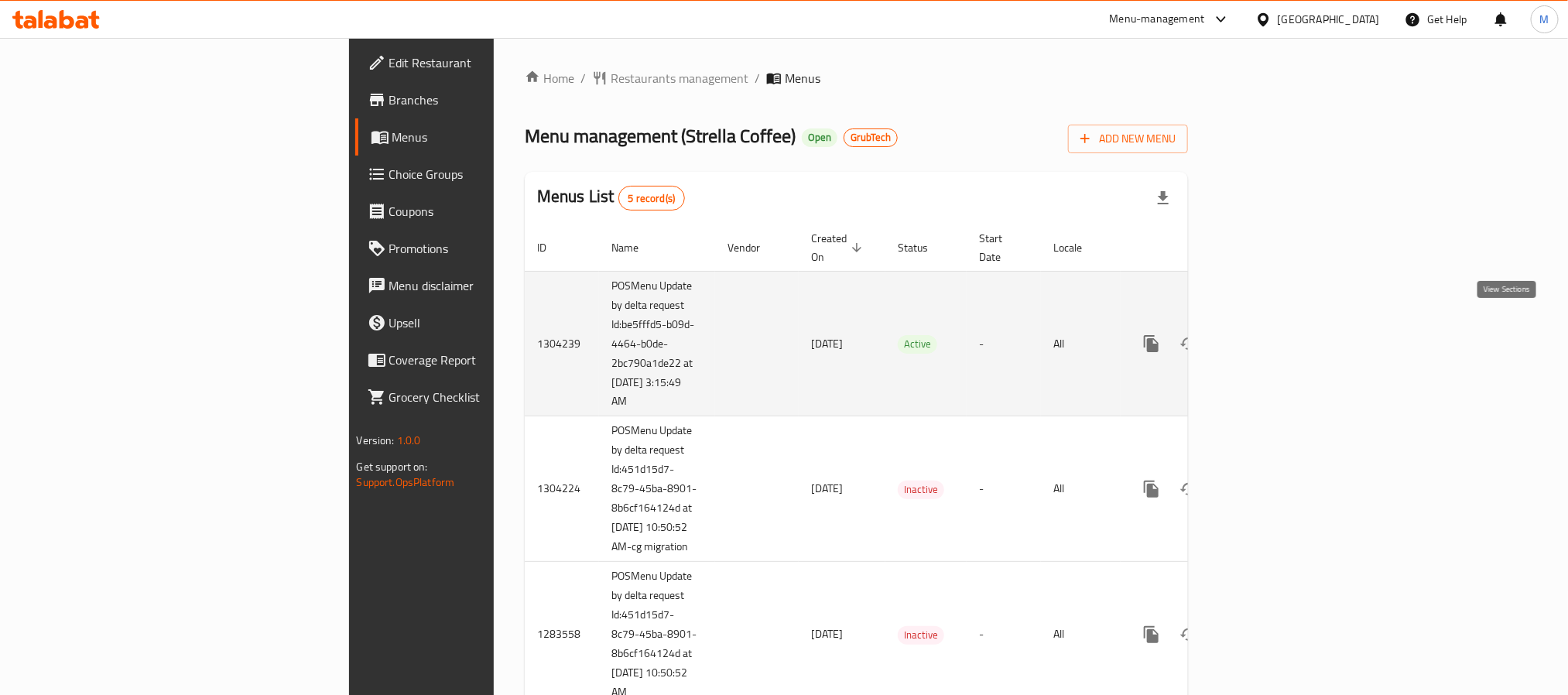
click at [1273, 334] on icon "enhanced table" at bounding box center [1263, 343] width 18 height 18
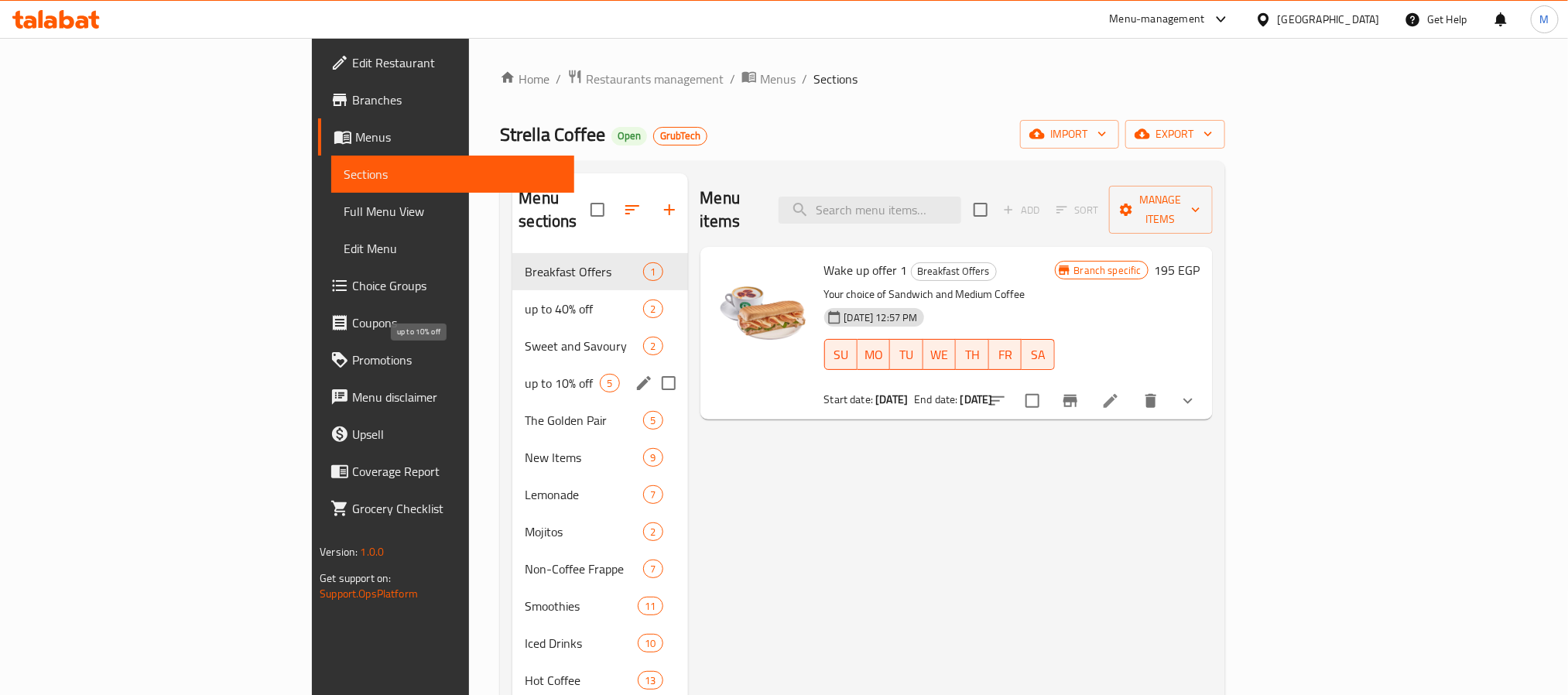
click at [525, 373] on span "up to 10% off" at bounding box center [562, 382] width 75 height 18
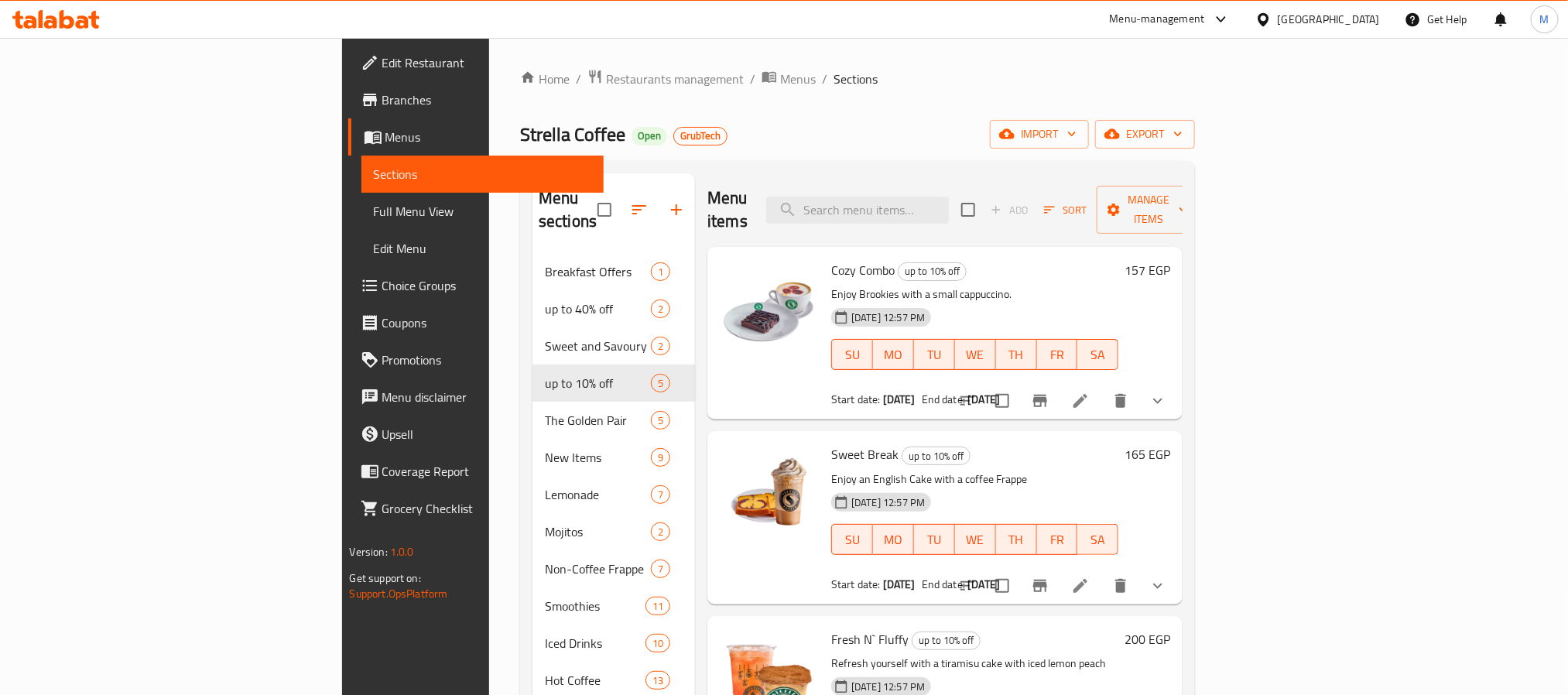
click at [1090, 392] on icon at bounding box center [1081, 401] width 18 height 18
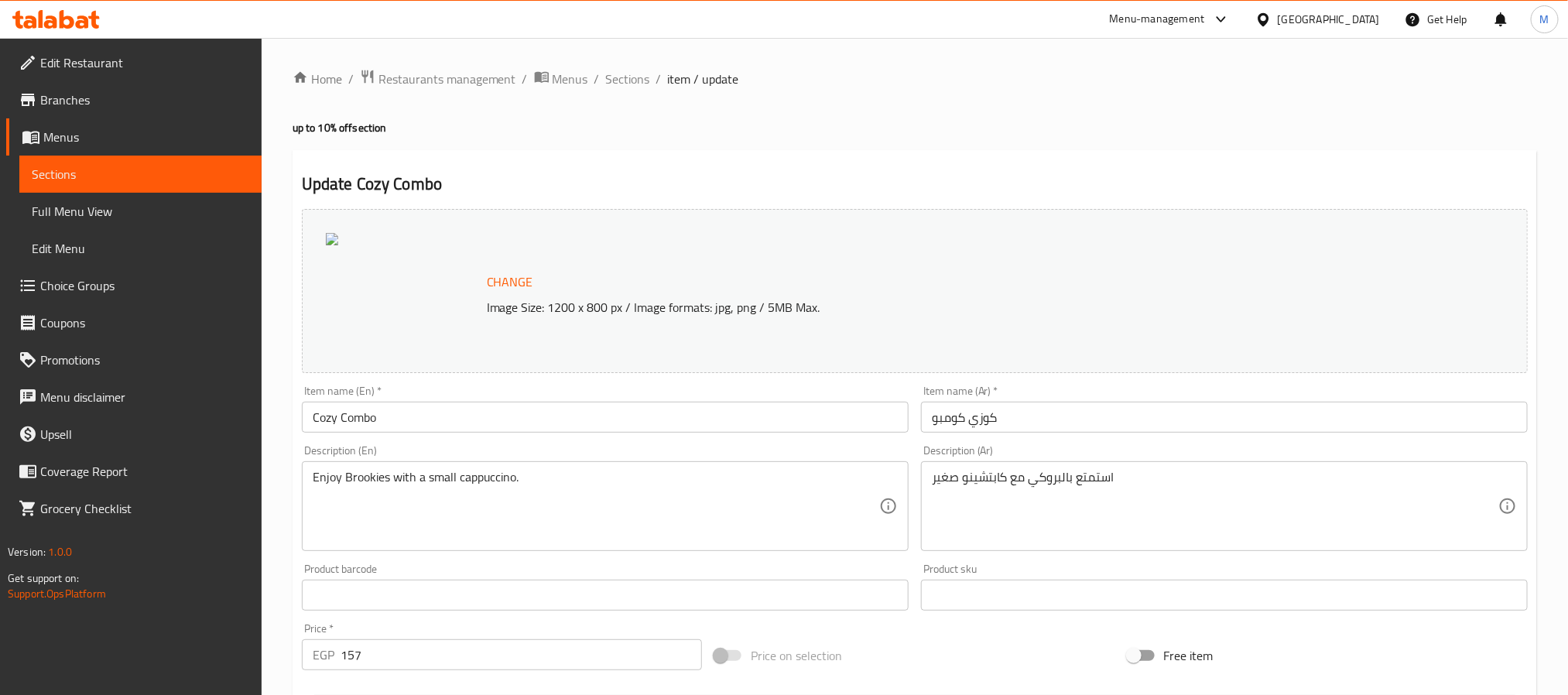
click at [871, 158] on div "Update Cozy Combo Change Image Size: 1200 x 800 px / Image formats: jpg, png / …" at bounding box center [915, 620] width 1245 height 940
click at [617, 82] on span "Sections" at bounding box center [628, 79] width 44 height 18
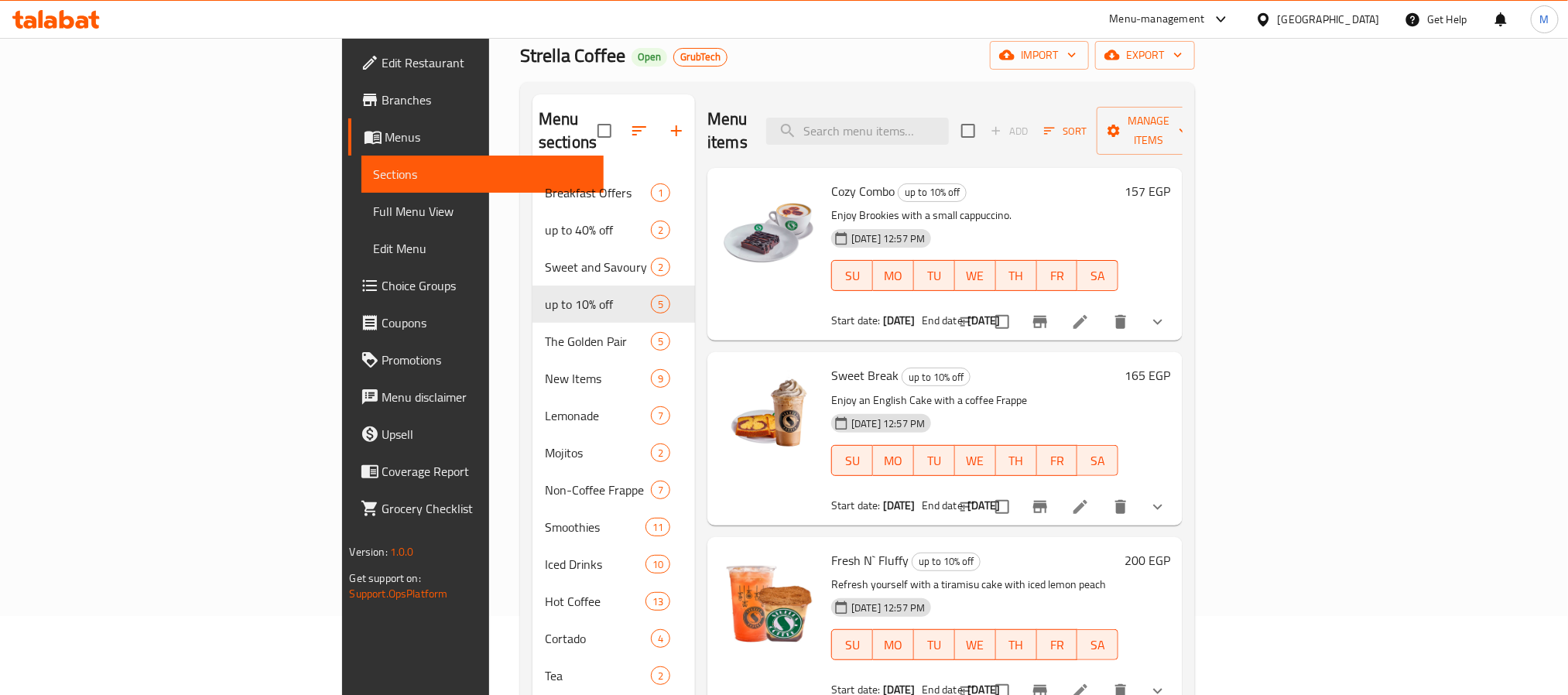
scroll to position [116, 0]
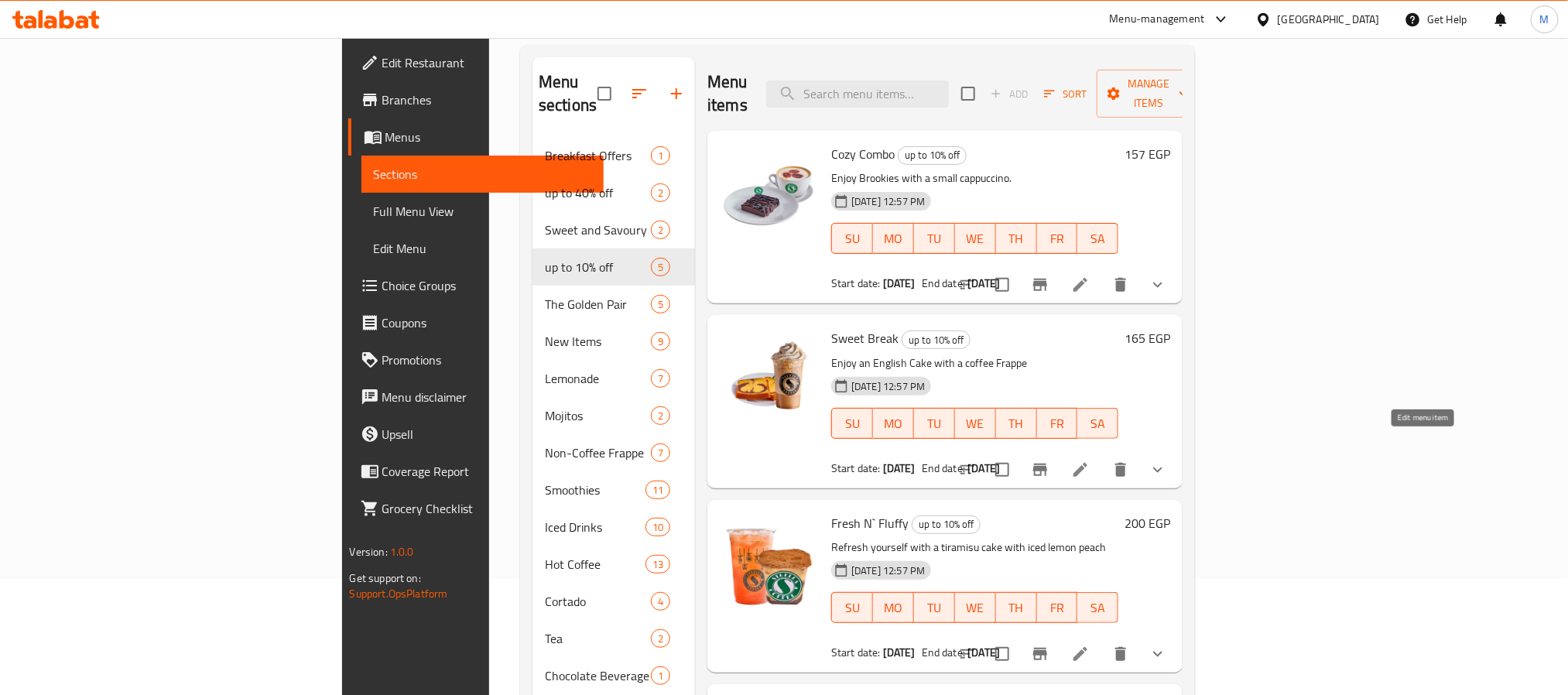
click at [1090, 460] on icon at bounding box center [1081, 469] width 18 height 18
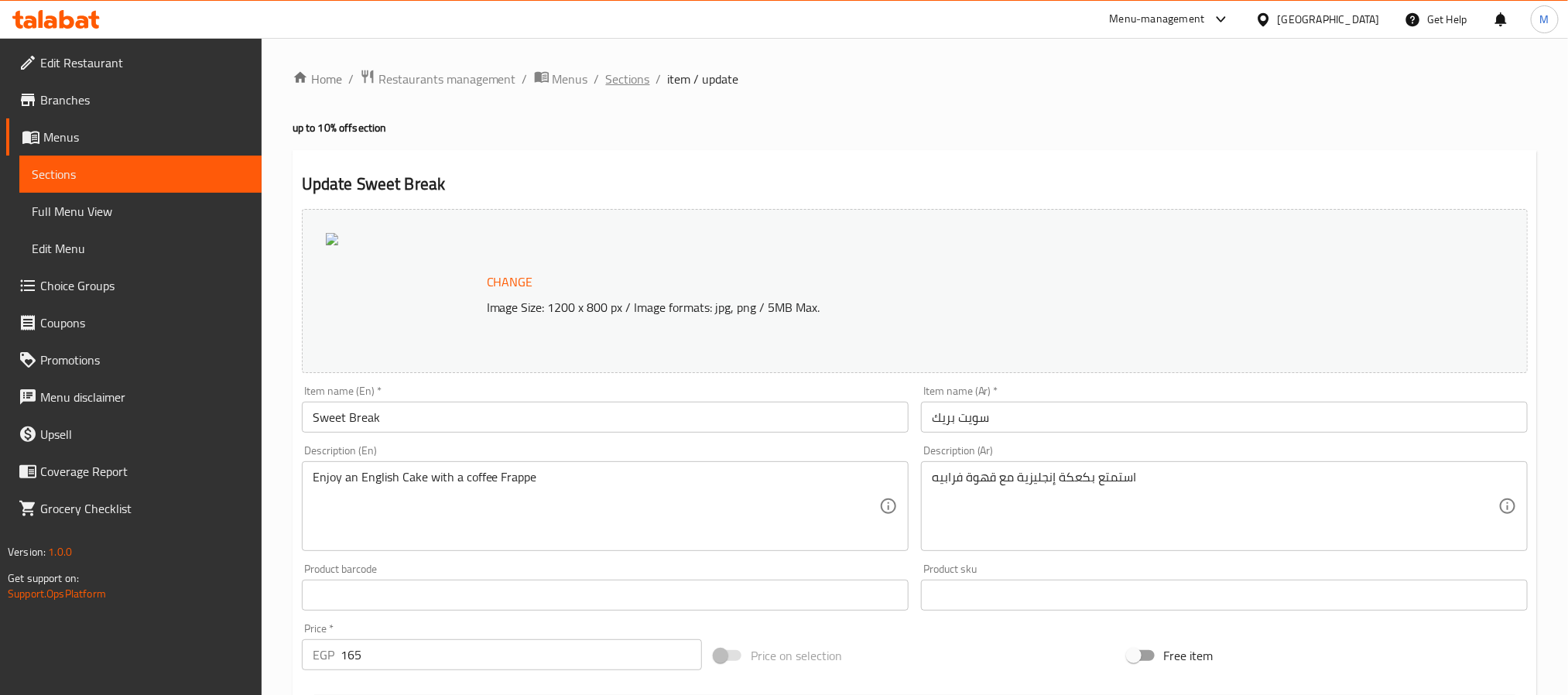
click at [622, 70] on span "Sections" at bounding box center [628, 79] width 44 height 18
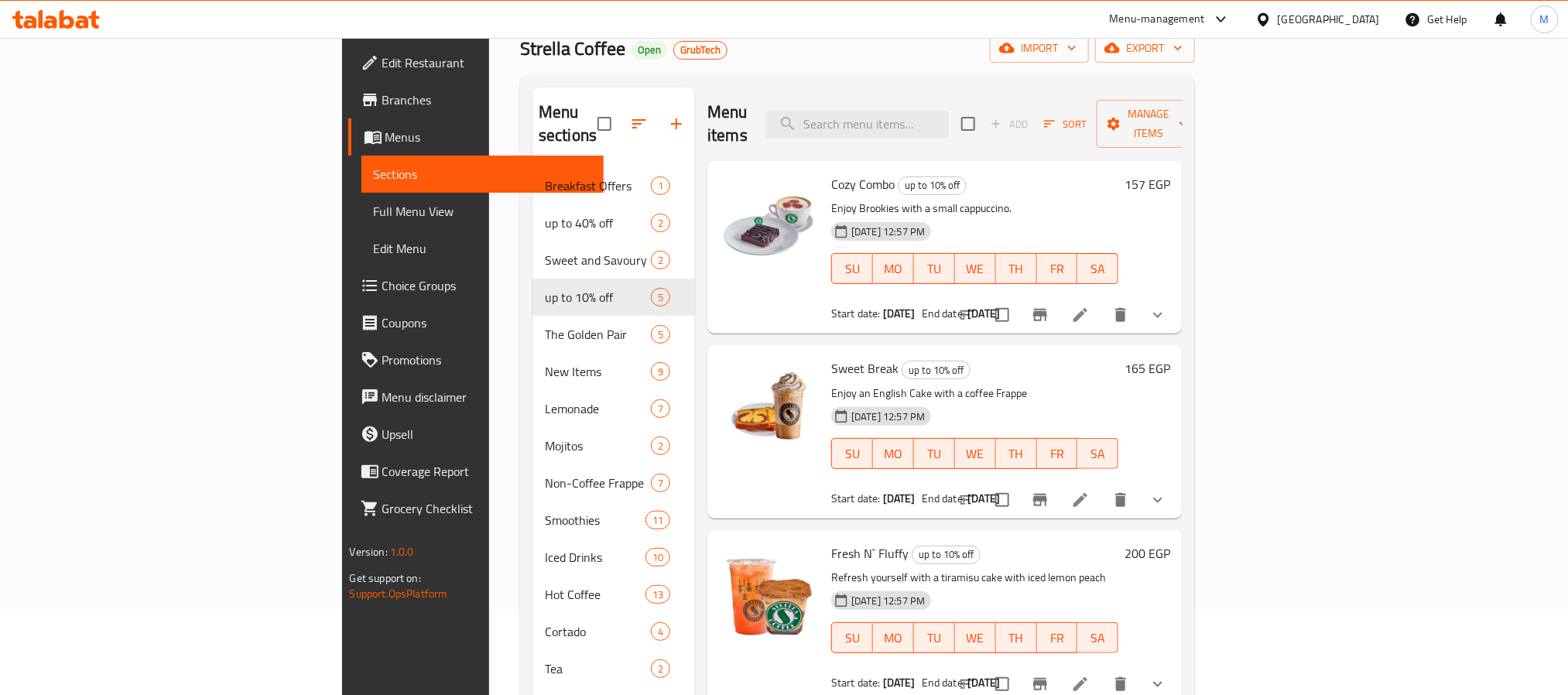
scroll to position [232, 0]
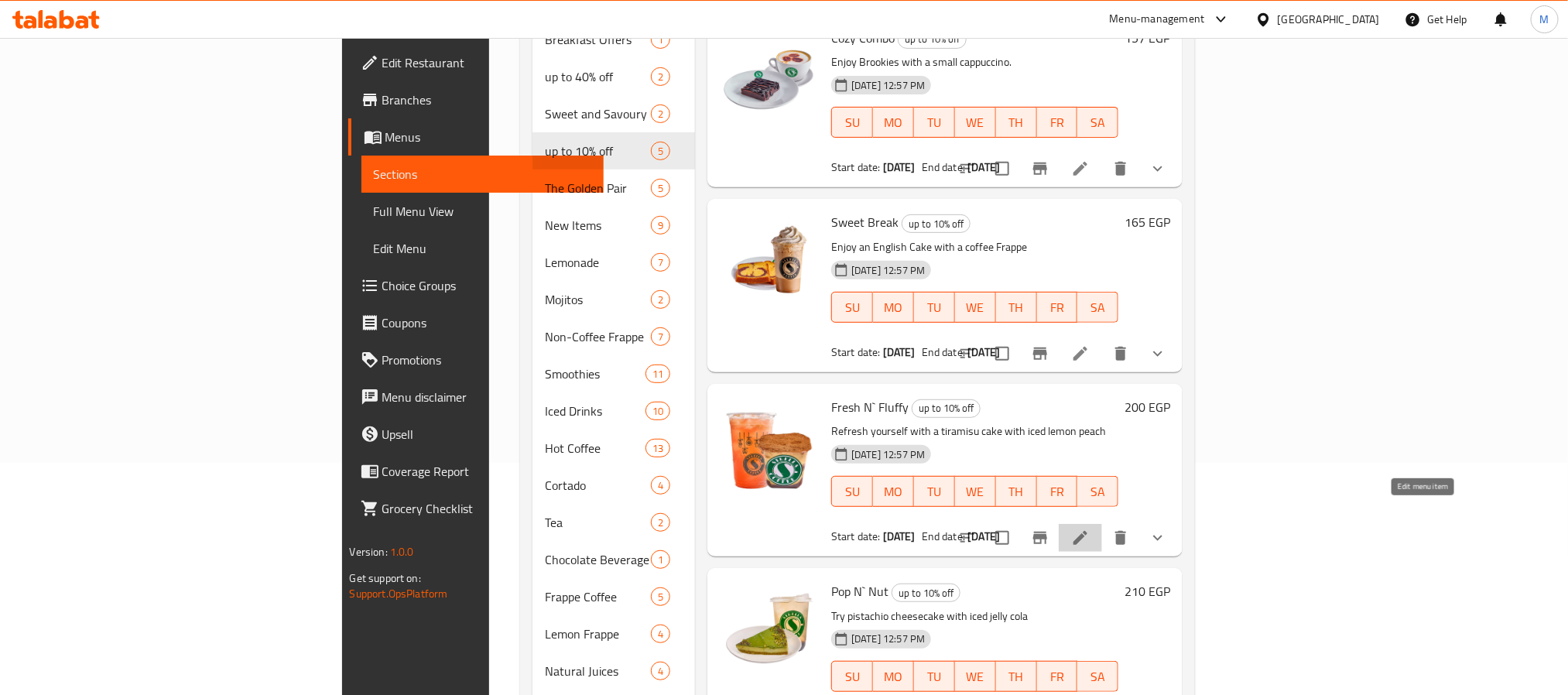
click at [1090, 528] on icon at bounding box center [1081, 537] width 18 height 18
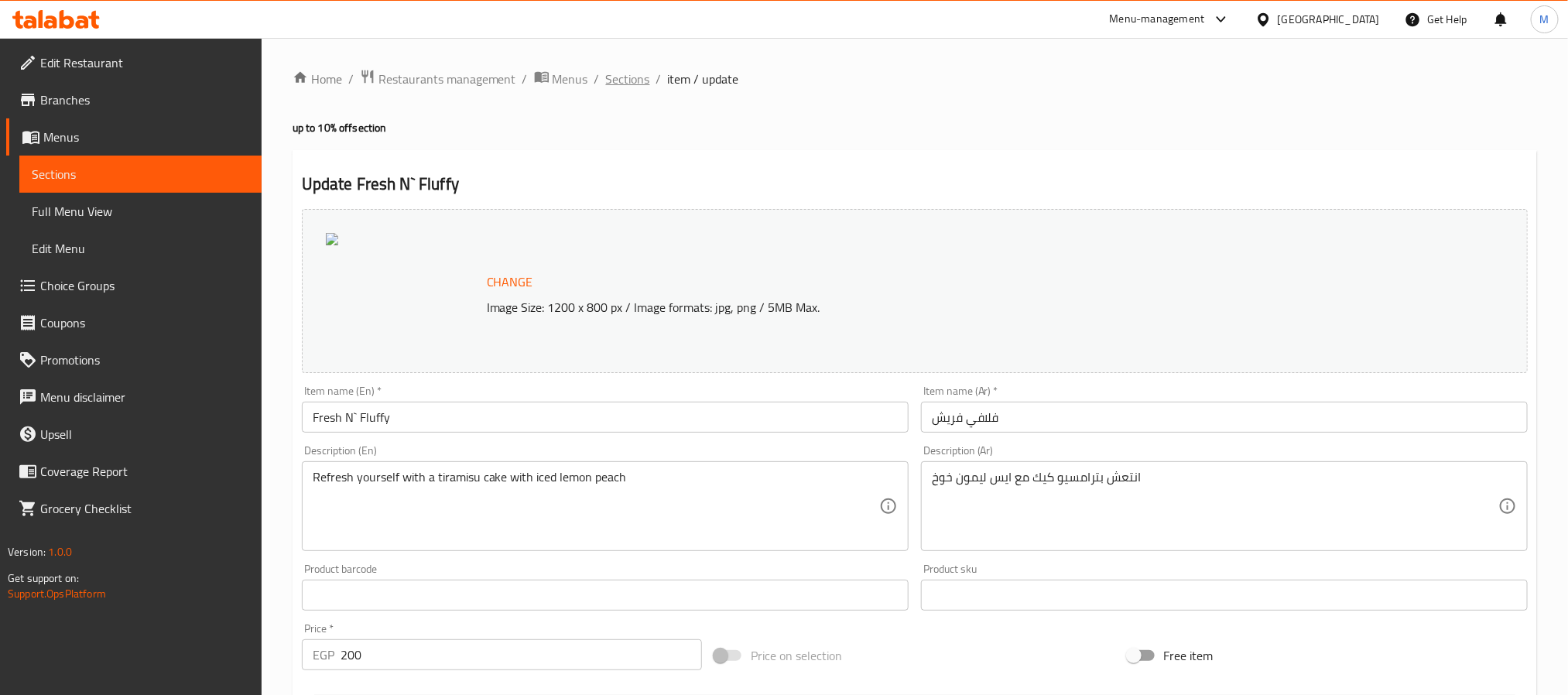
click at [628, 84] on span "Sections" at bounding box center [628, 79] width 44 height 18
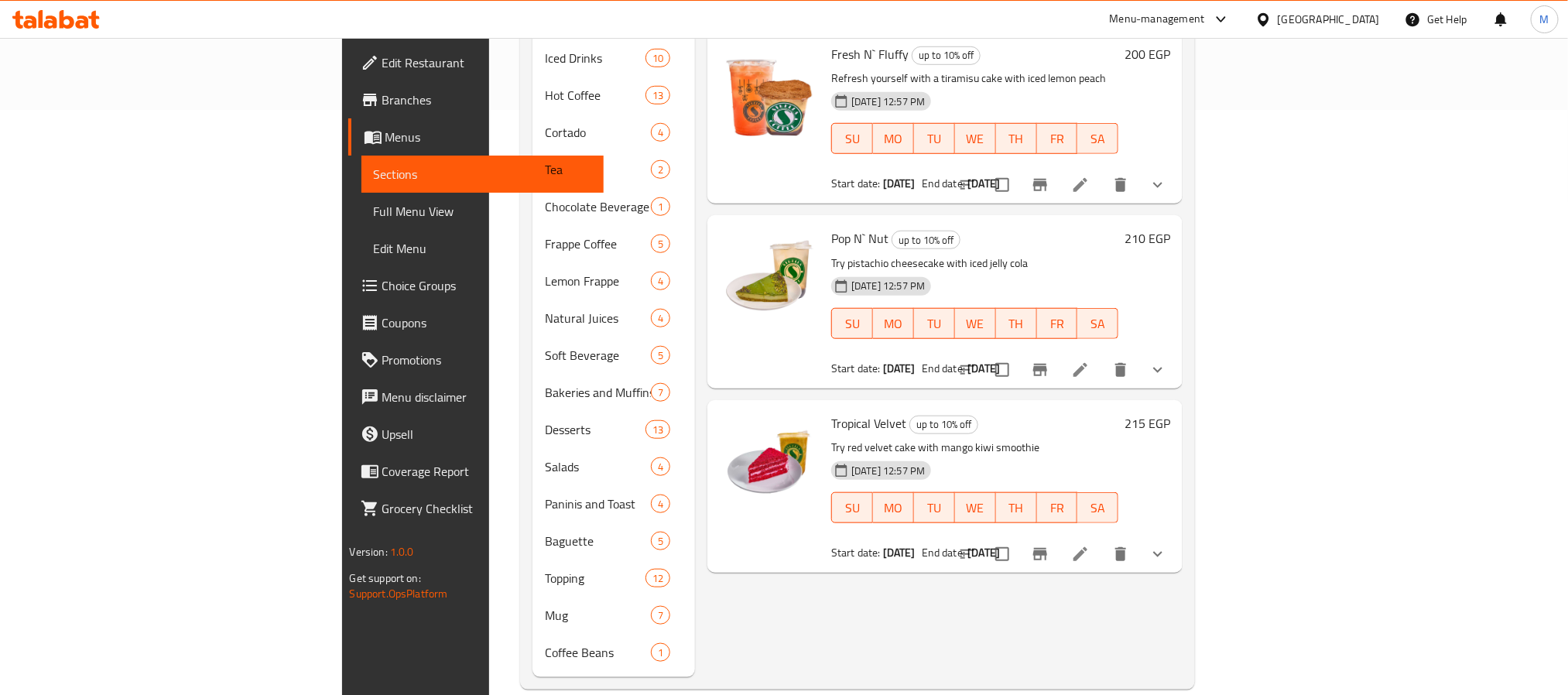
scroll to position [586, 0]
click at [1087, 362] on icon at bounding box center [1080, 369] width 14 height 14
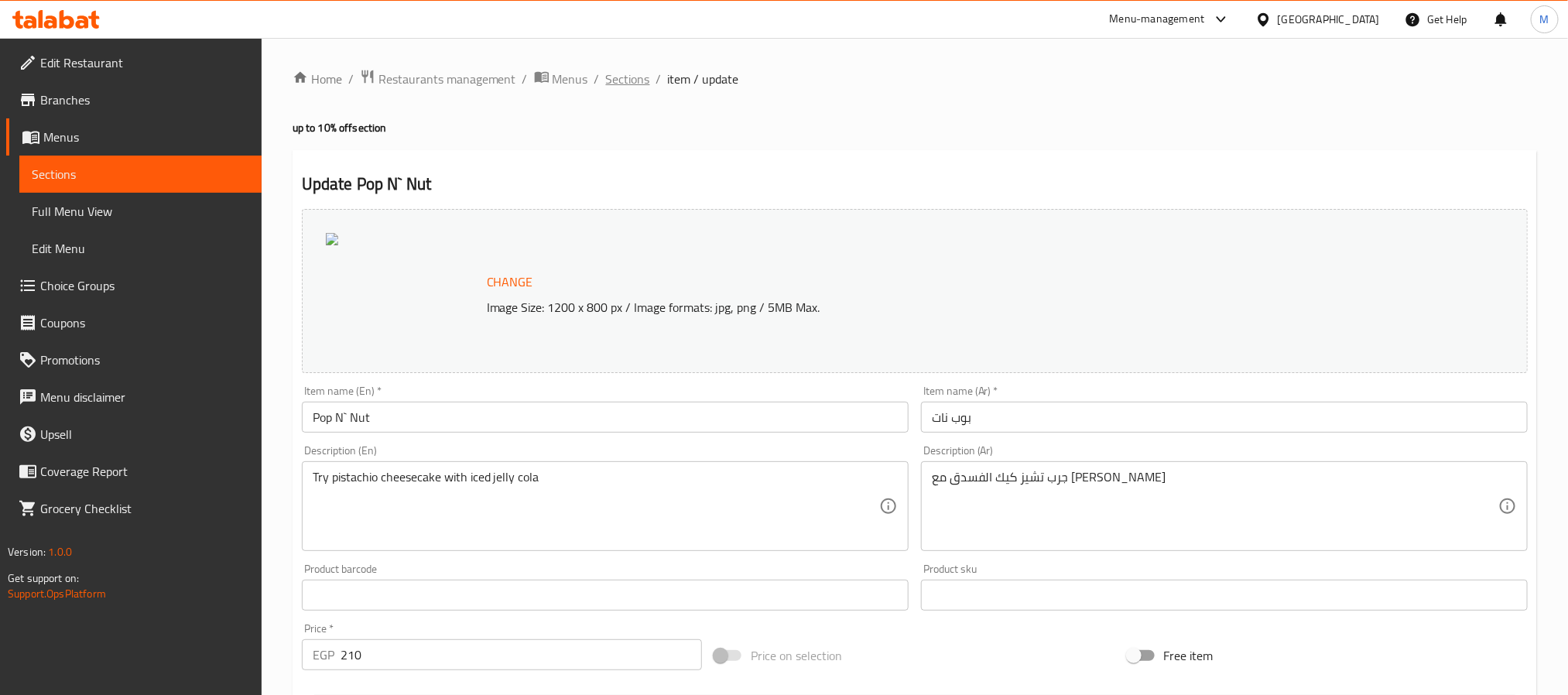
click at [609, 71] on span "Sections" at bounding box center [628, 79] width 44 height 18
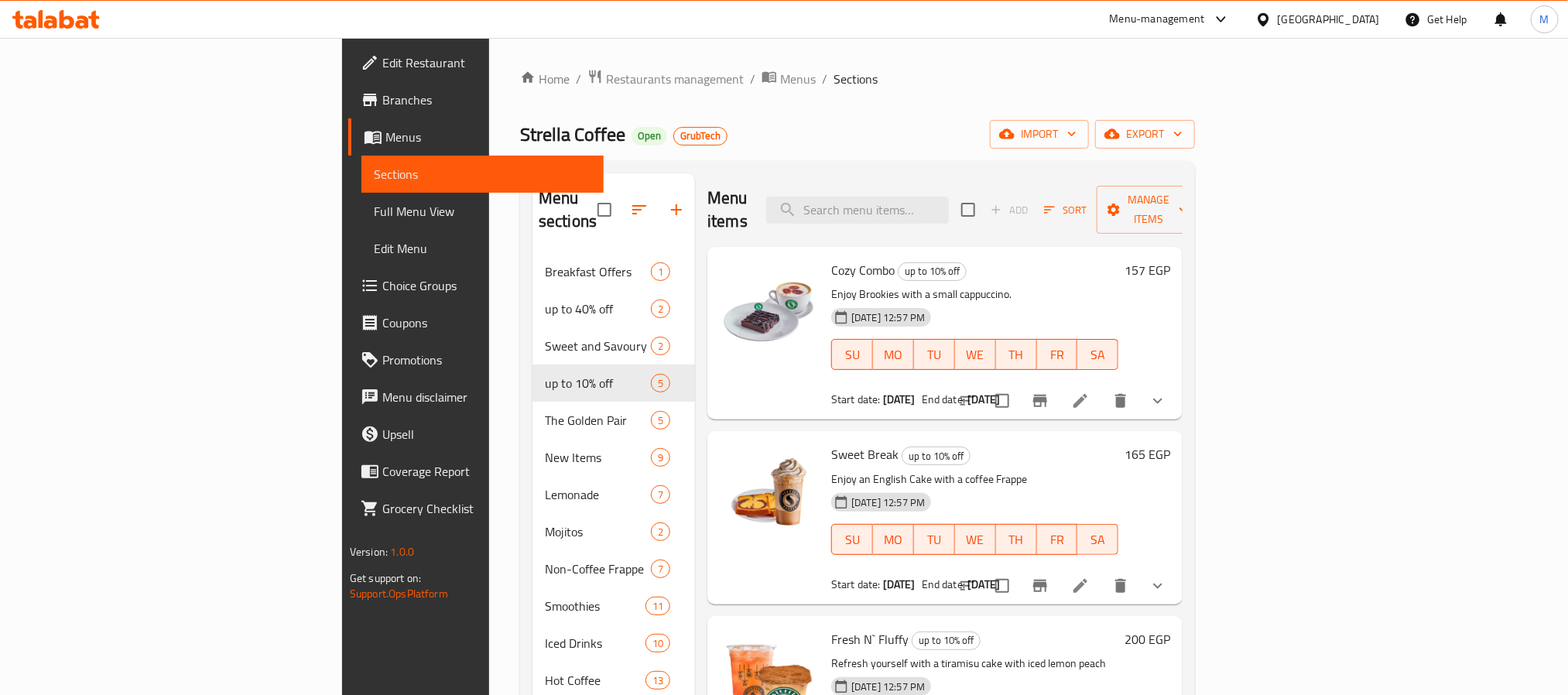
scroll to position [586, 0]
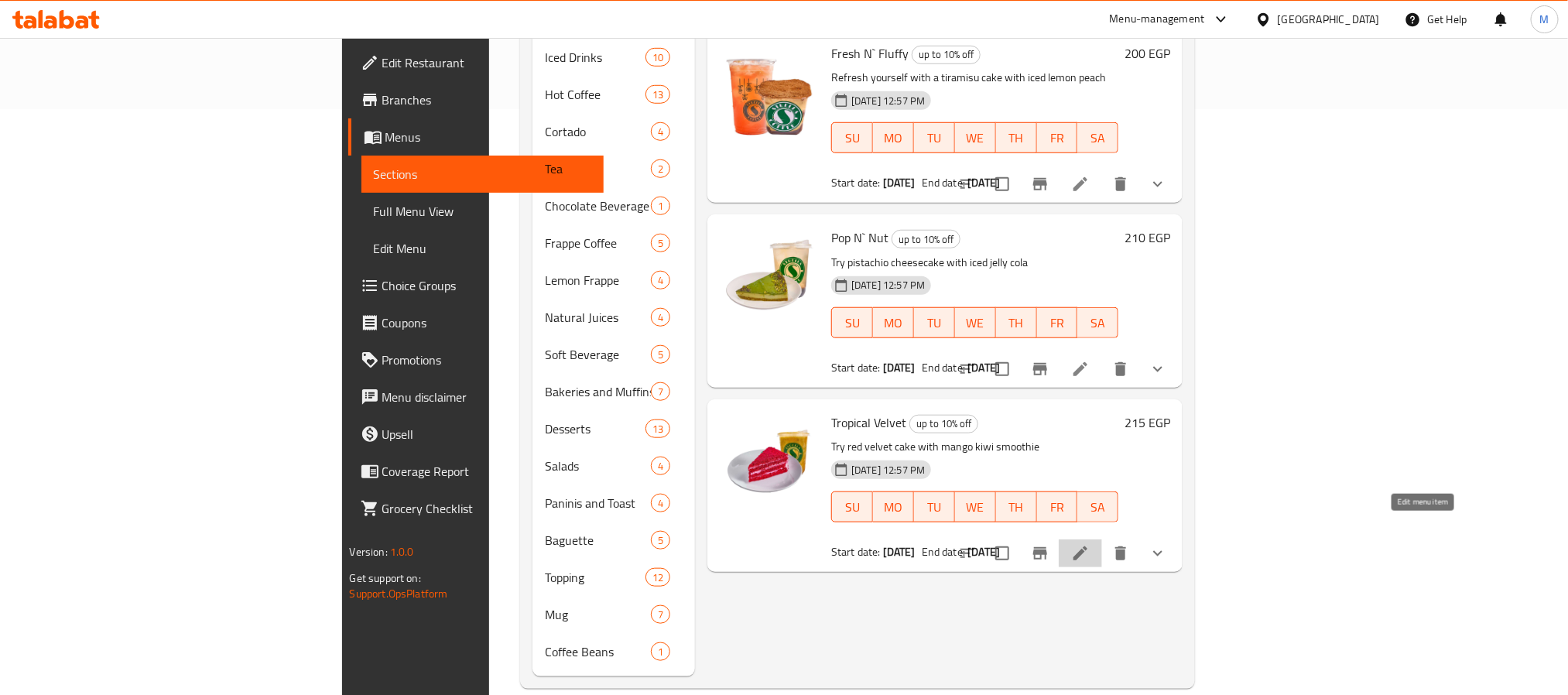
click at [1087, 546] on icon at bounding box center [1080, 553] width 14 height 14
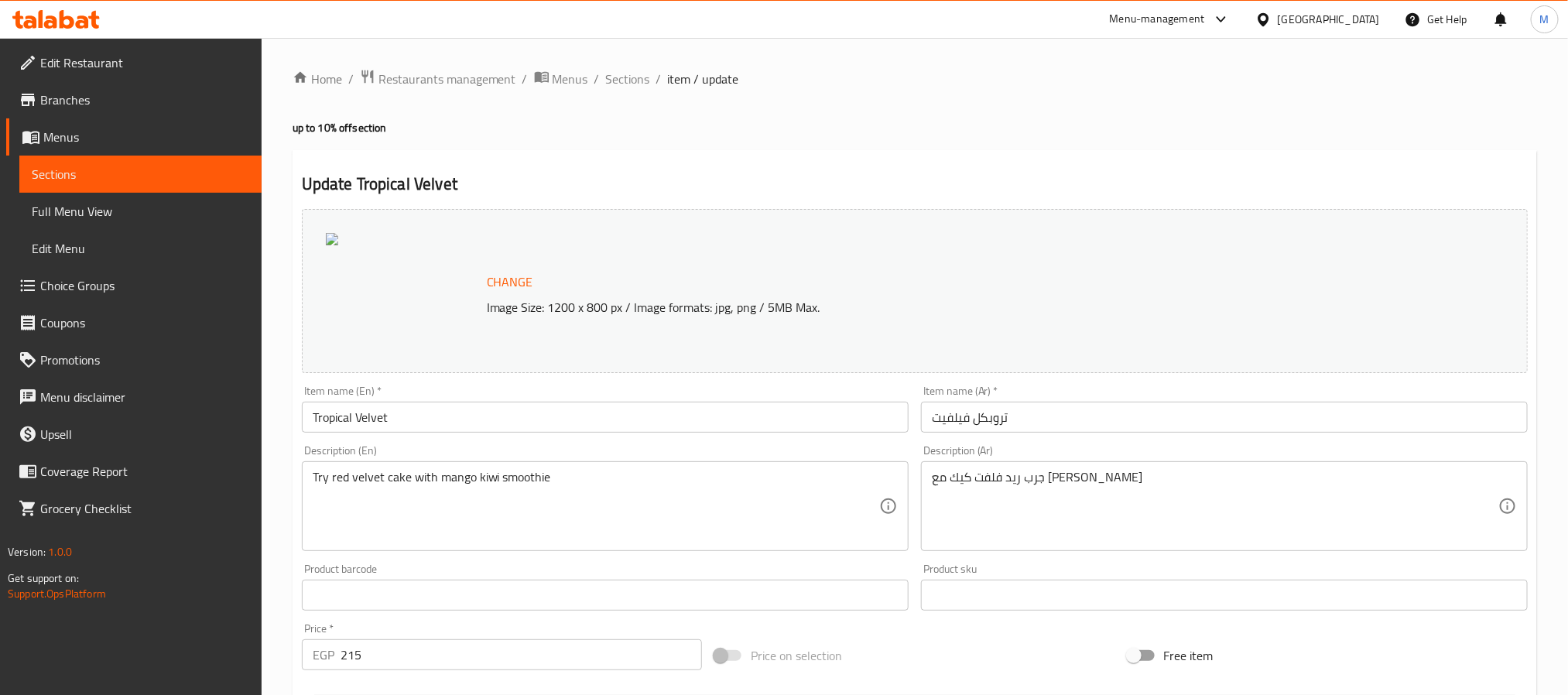
click at [68, 96] on span "Branches" at bounding box center [145, 100] width 209 height 18
